Goal: Find specific page/section: Find specific page/section

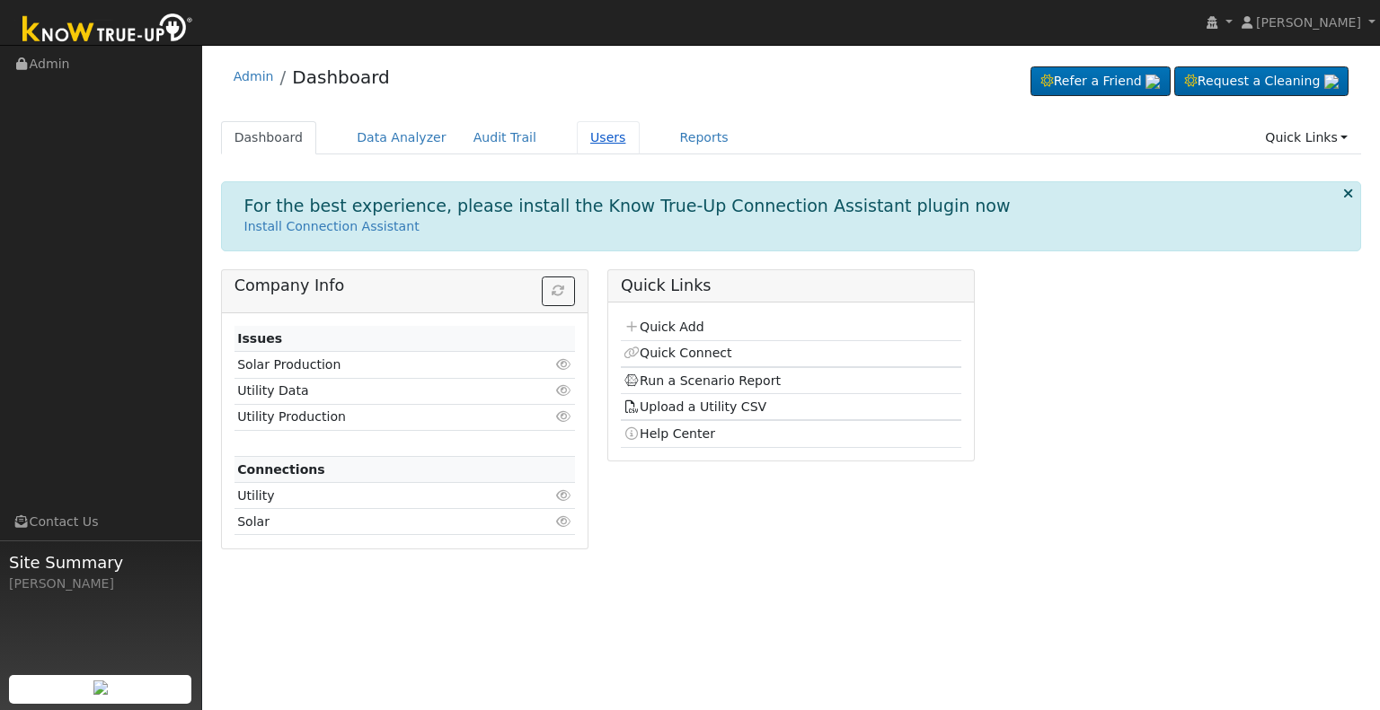
click at [577, 145] on link "Users" at bounding box center [608, 137] width 63 height 33
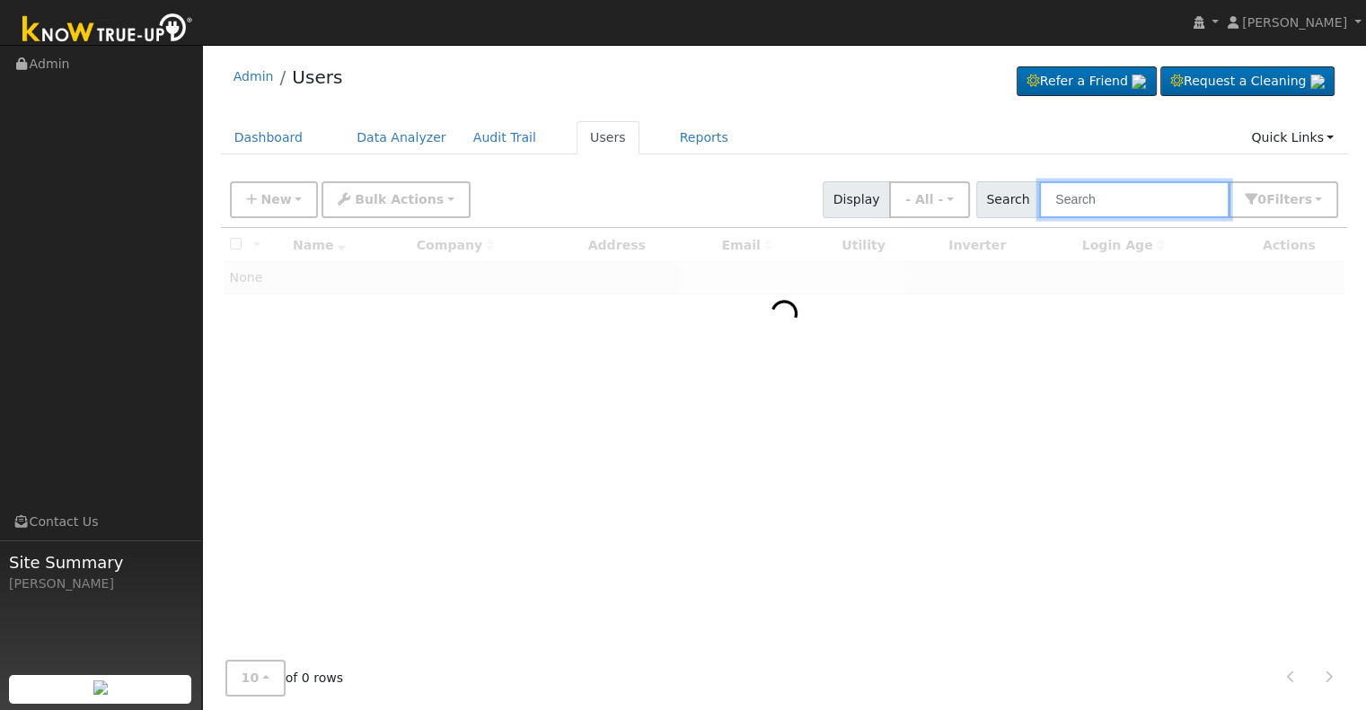
click at [1088, 211] on input "text" at bounding box center [1134, 199] width 190 height 37
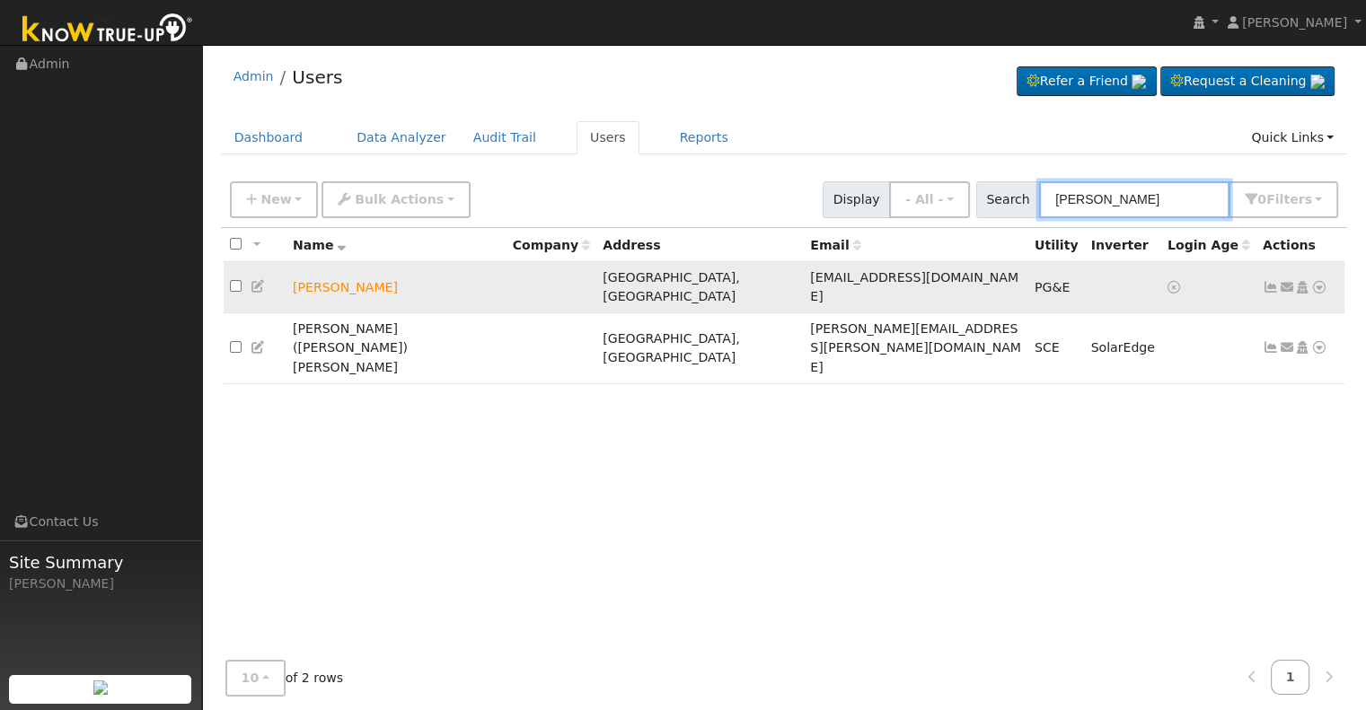
type input "[PERSON_NAME]"
click at [1322, 281] on icon at bounding box center [1319, 287] width 16 height 13
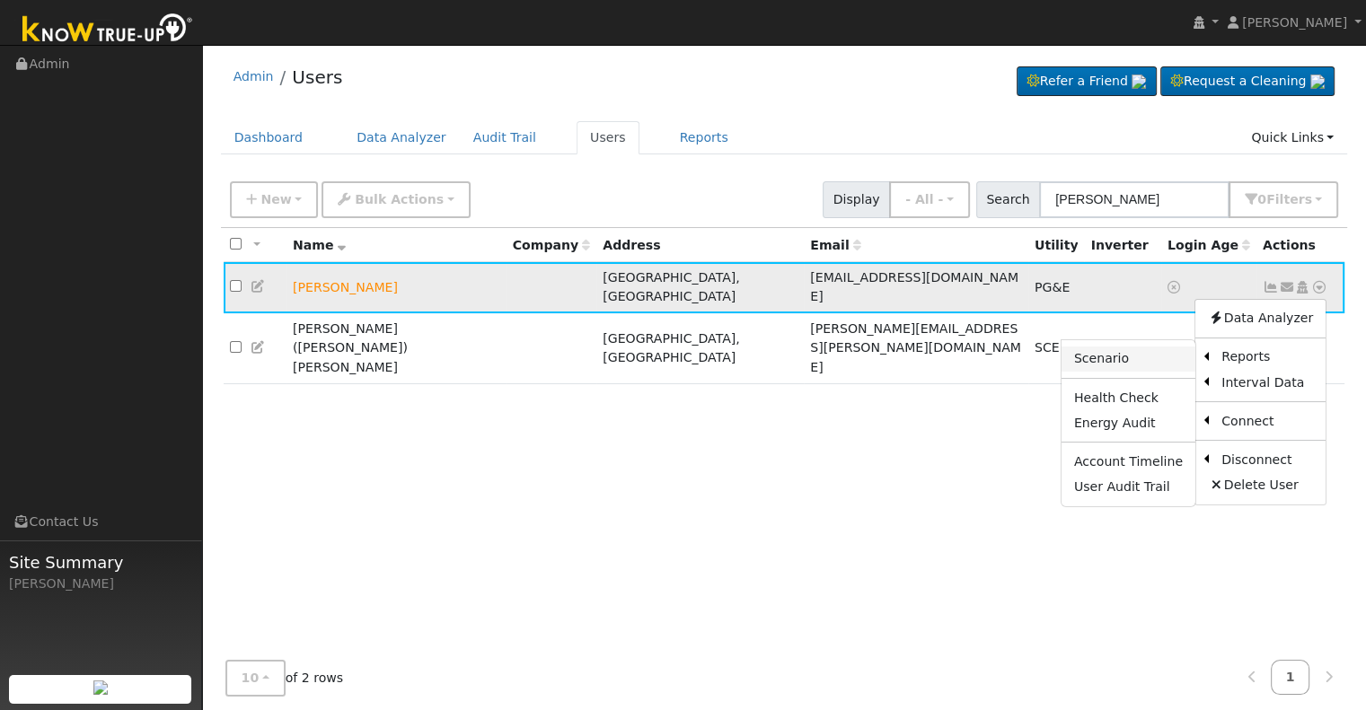
click at [1150, 350] on link "Scenario" at bounding box center [1129, 359] width 134 height 25
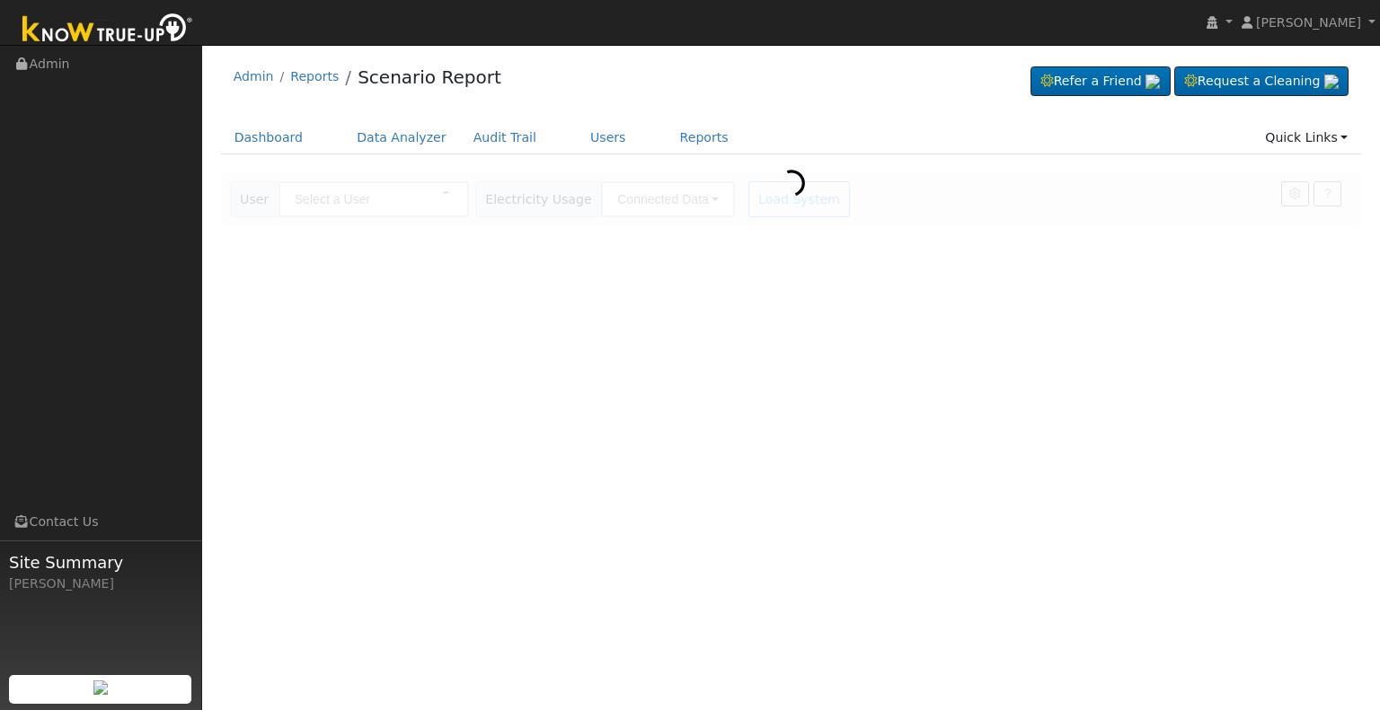
type input "[PERSON_NAME]"
